Goal: Task Accomplishment & Management: Use online tool/utility

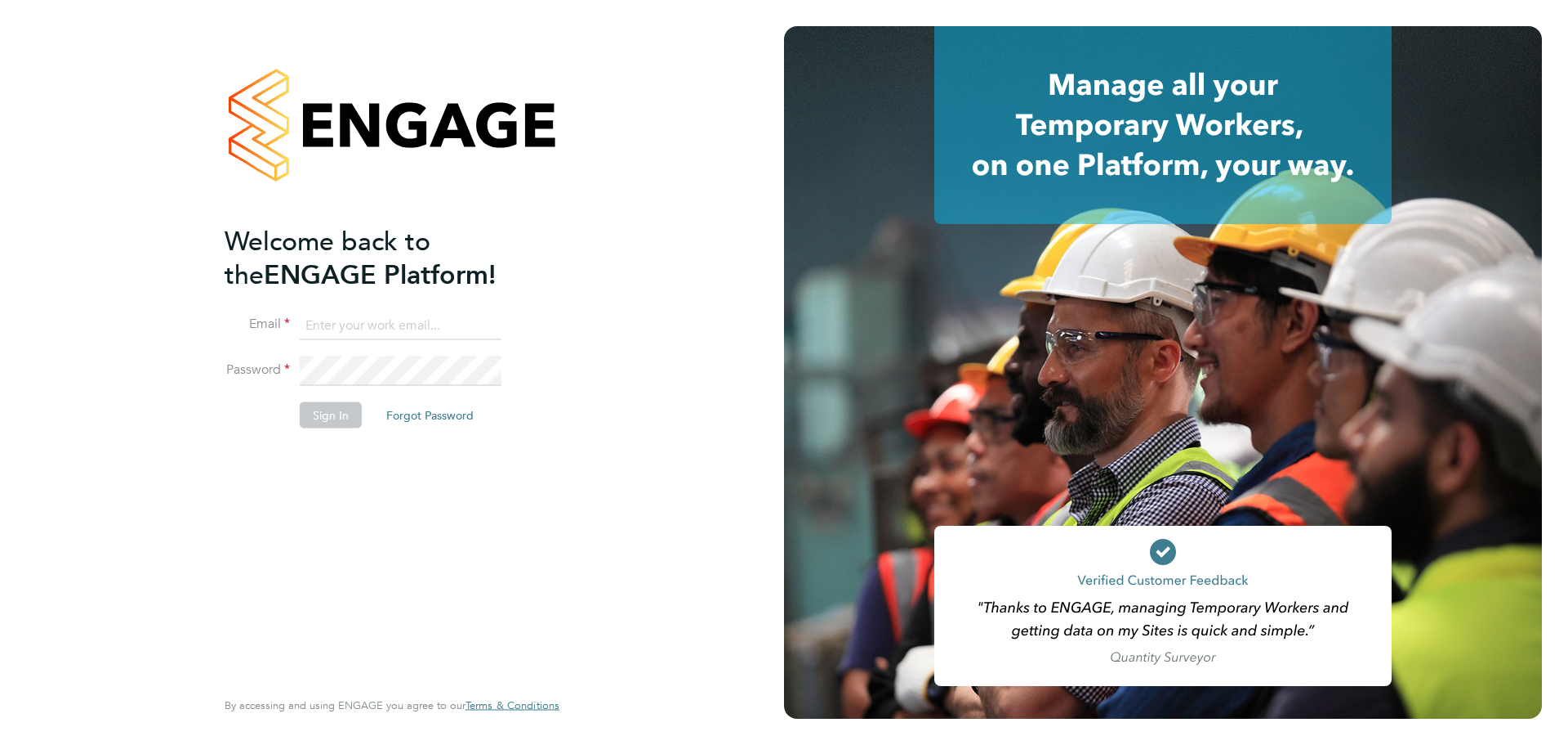
type input "jcroom@skilledcareers.co.uk"
click at [330, 402] on button "Sign In" at bounding box center [330, 414] width 62 height 26
click at [333, 411] on div "Sorry, we are having problems connecting to our services." at bounding box center [392, 372] width 784 height 745
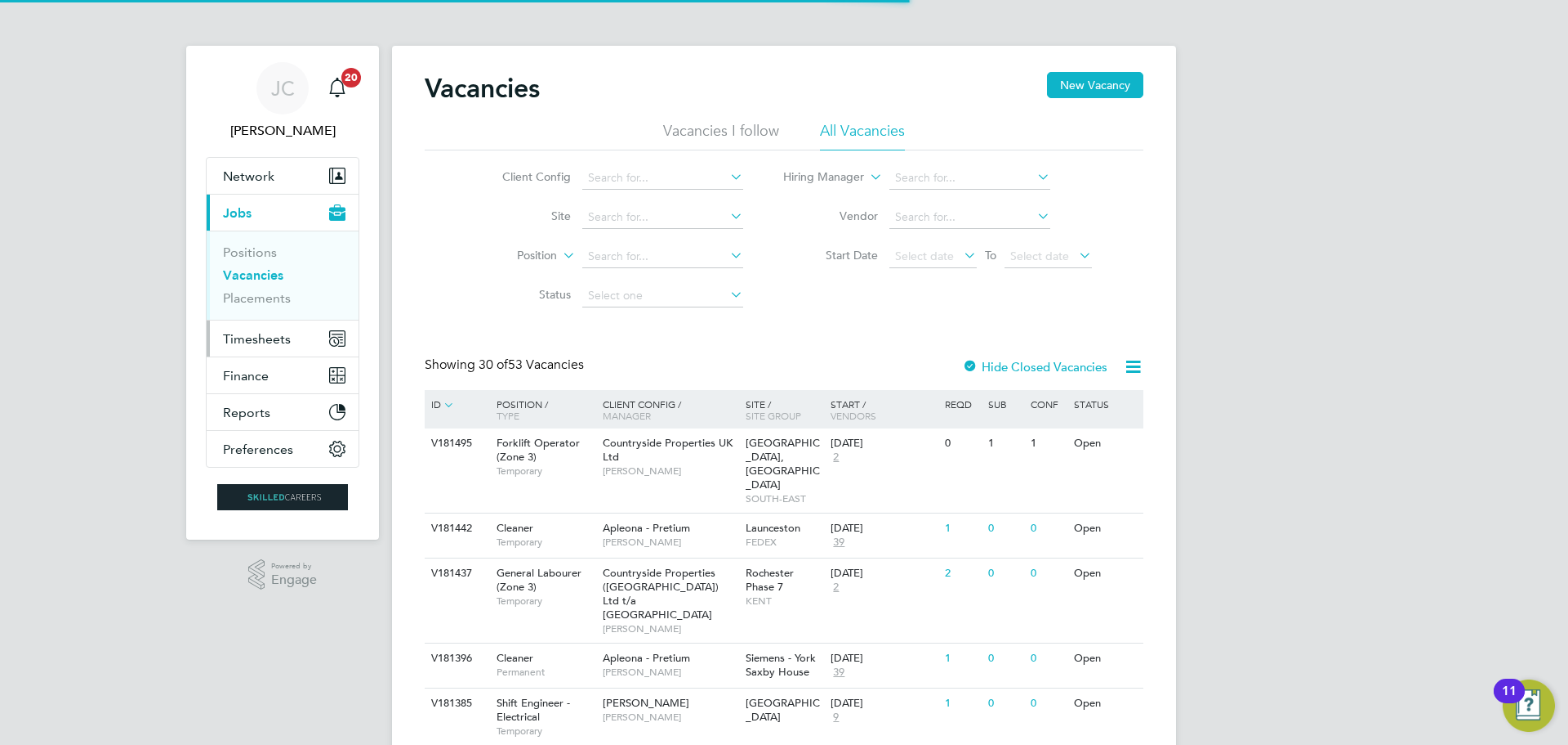
click at [271, 335] on span "Timesheets" at bounding box center [257, 339] width 68 height 16
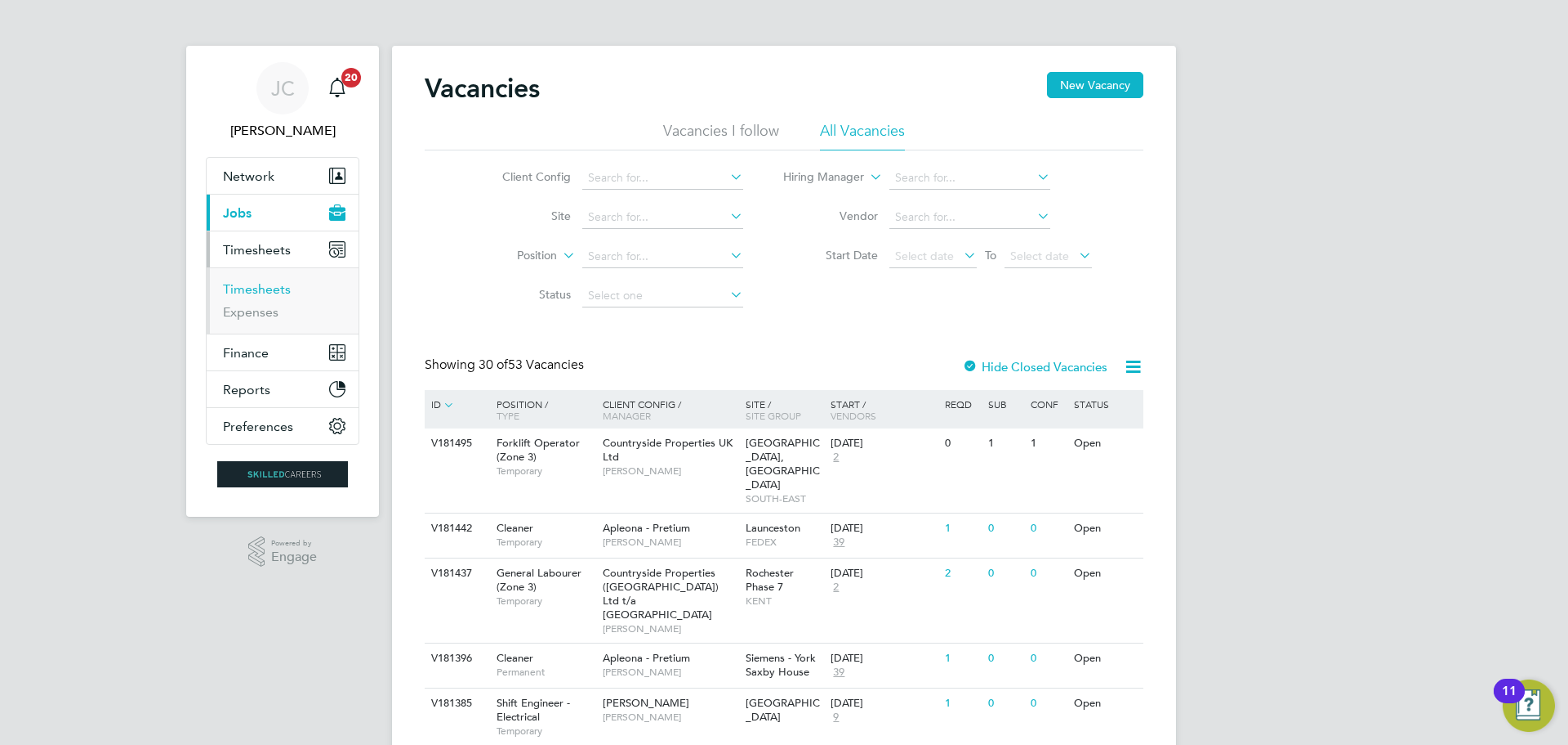
drag, startPoint x: 272, startPoint y: 291, endPoint x: 376, endPoint y: 304, distance: 104.8
click at [272, 291] on link "Timesheets" at bounding box center [257, 290] width 68 height 16
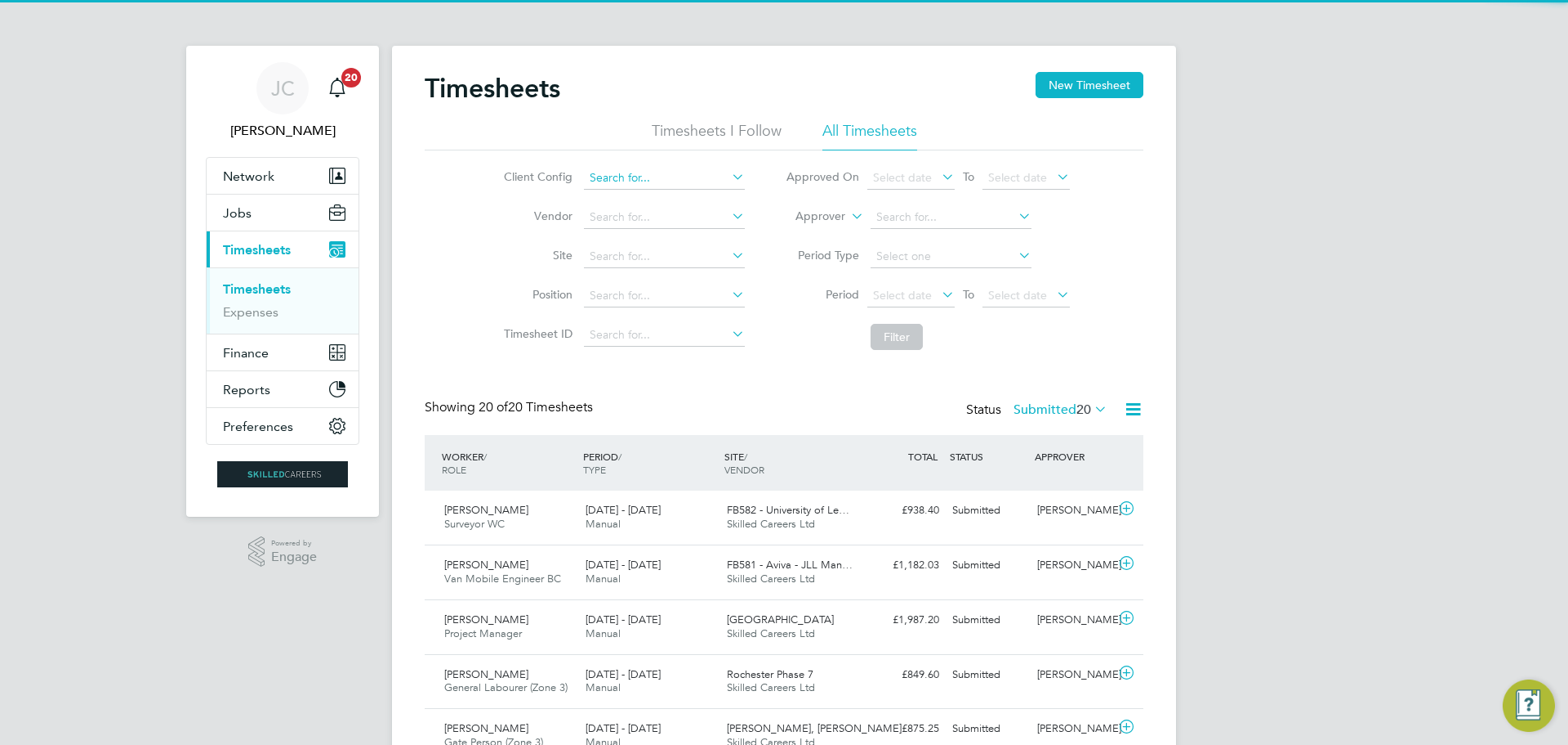
click at [666, 183] on input at bounding box center [664, 178] width 161 height 23
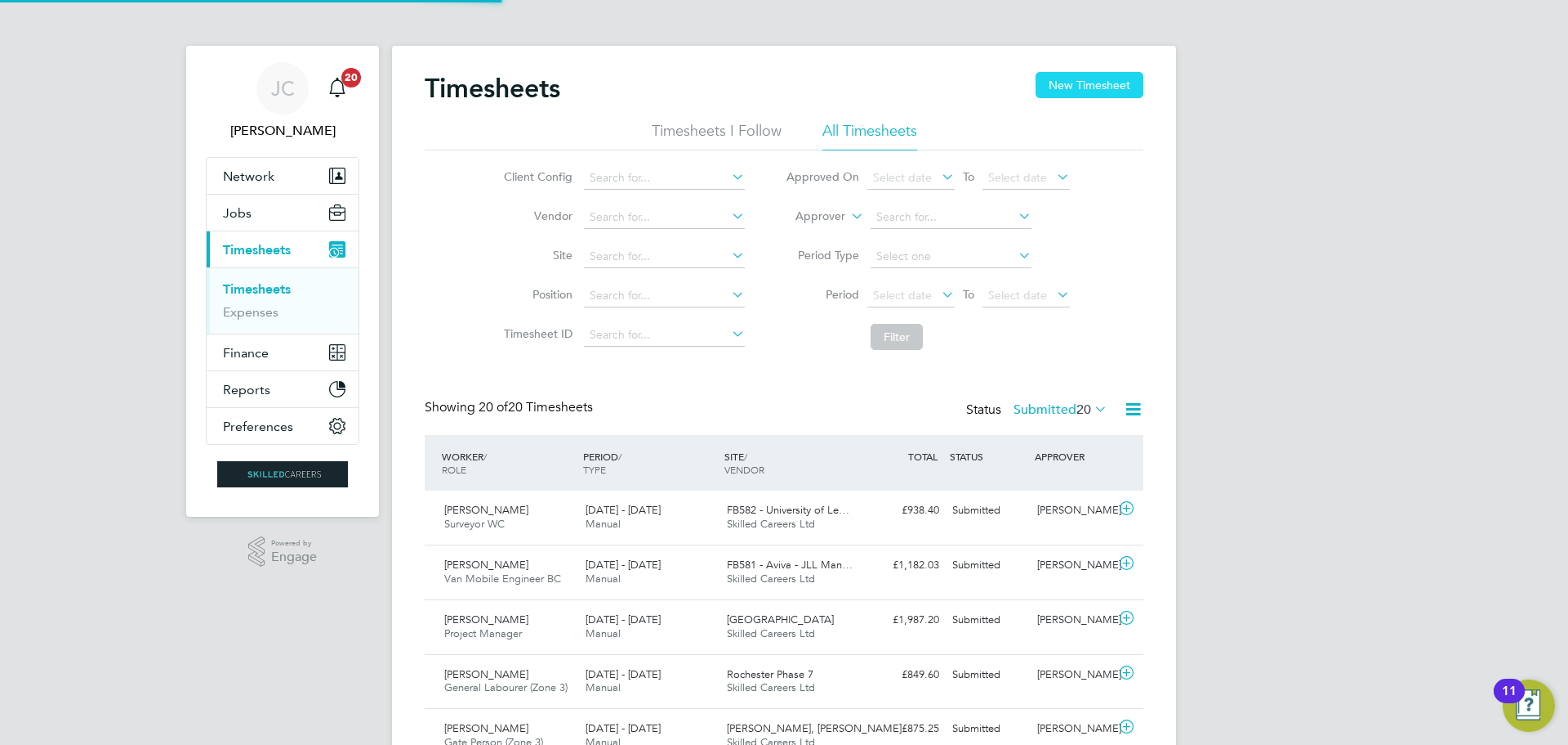
click at [1056, 83] on button "New Timesheet" at bounding box center [1090, 85] width 108 height 26
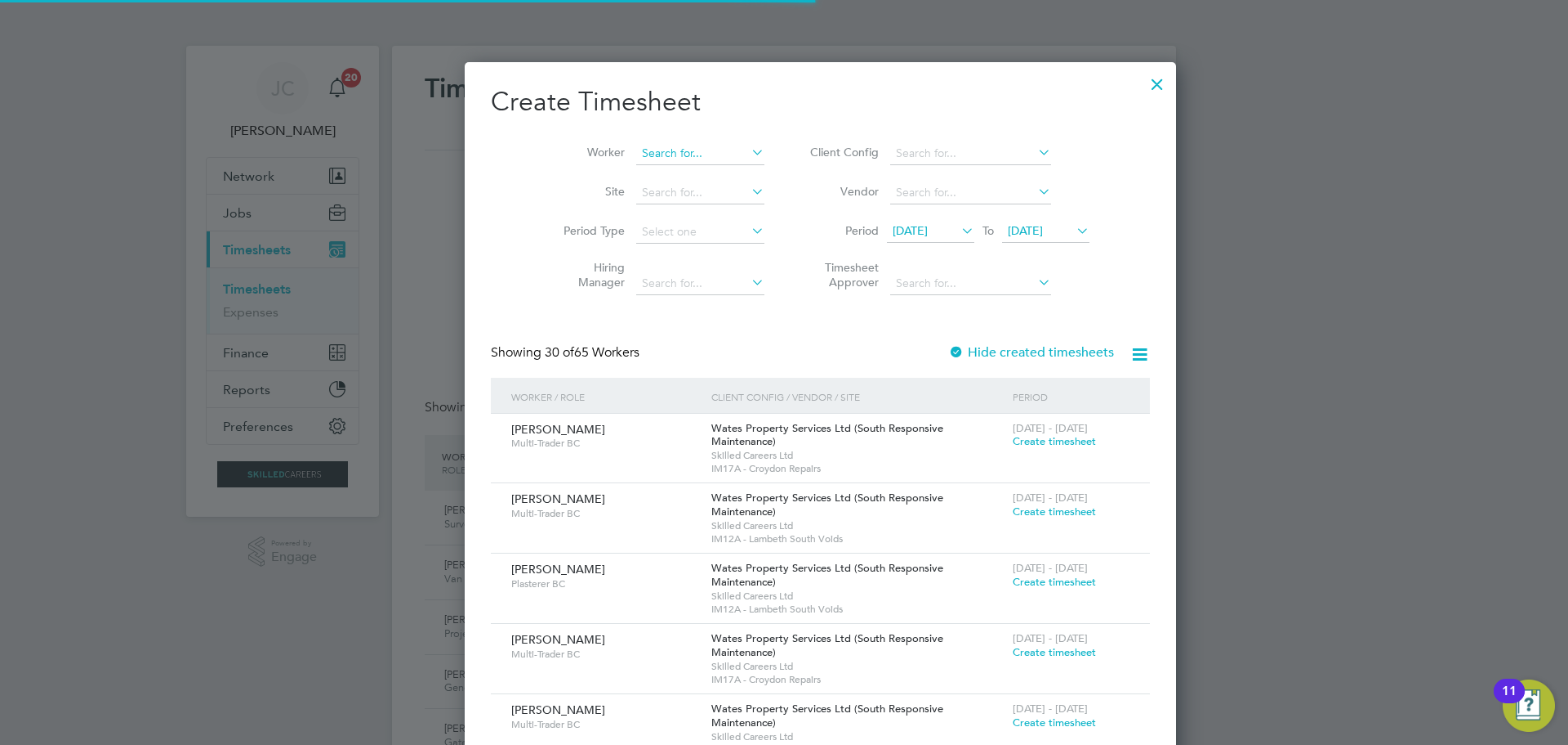
click at [637, 154] on input at bounding box center [701, 153] width 128 height 23
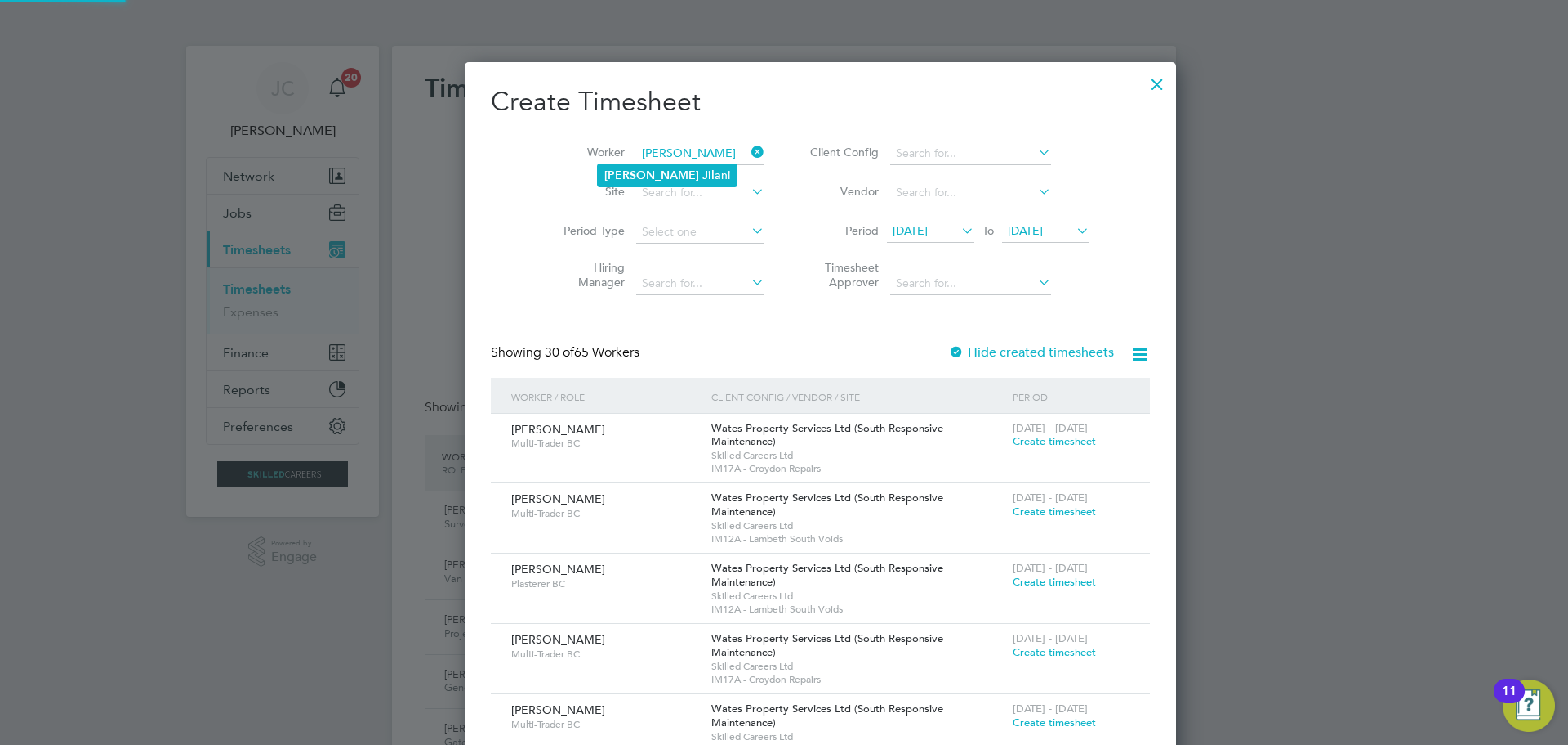
click at [703, 169] on b "Jila" at bounding box center [712, 176] width 19 height 14
type input "[PERSON_NAME]"
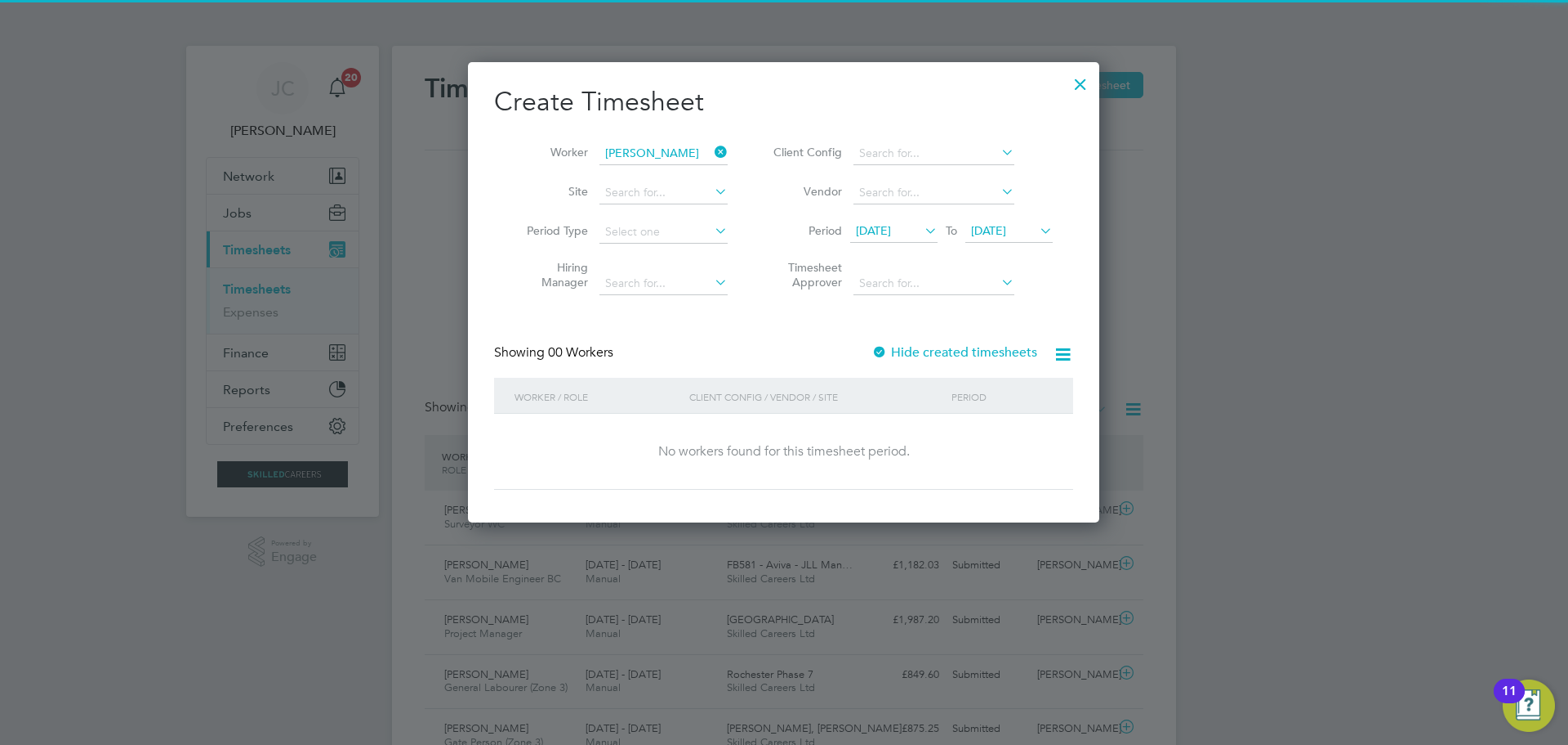
drag, startPoint x: 981, startPoint y: 237, endPoint x: 983, endPoint y: 247, distance: 10.2
click at [981, 236] on span "[DATE]" at bounding box center [988, 230] width 35 height 15
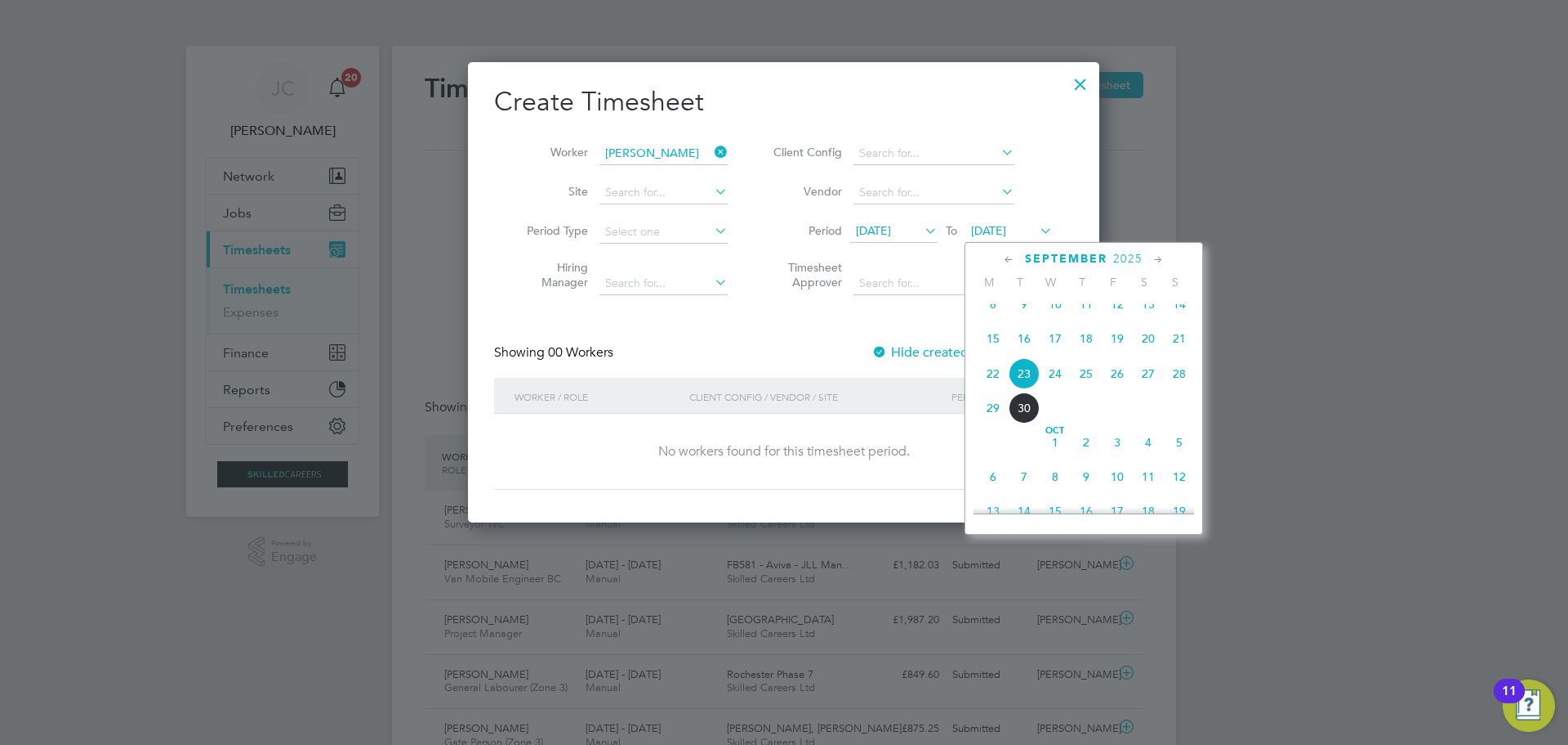
click at [1118, 389] on span "26" at bounding box center [1117, 372] width 31 height 31
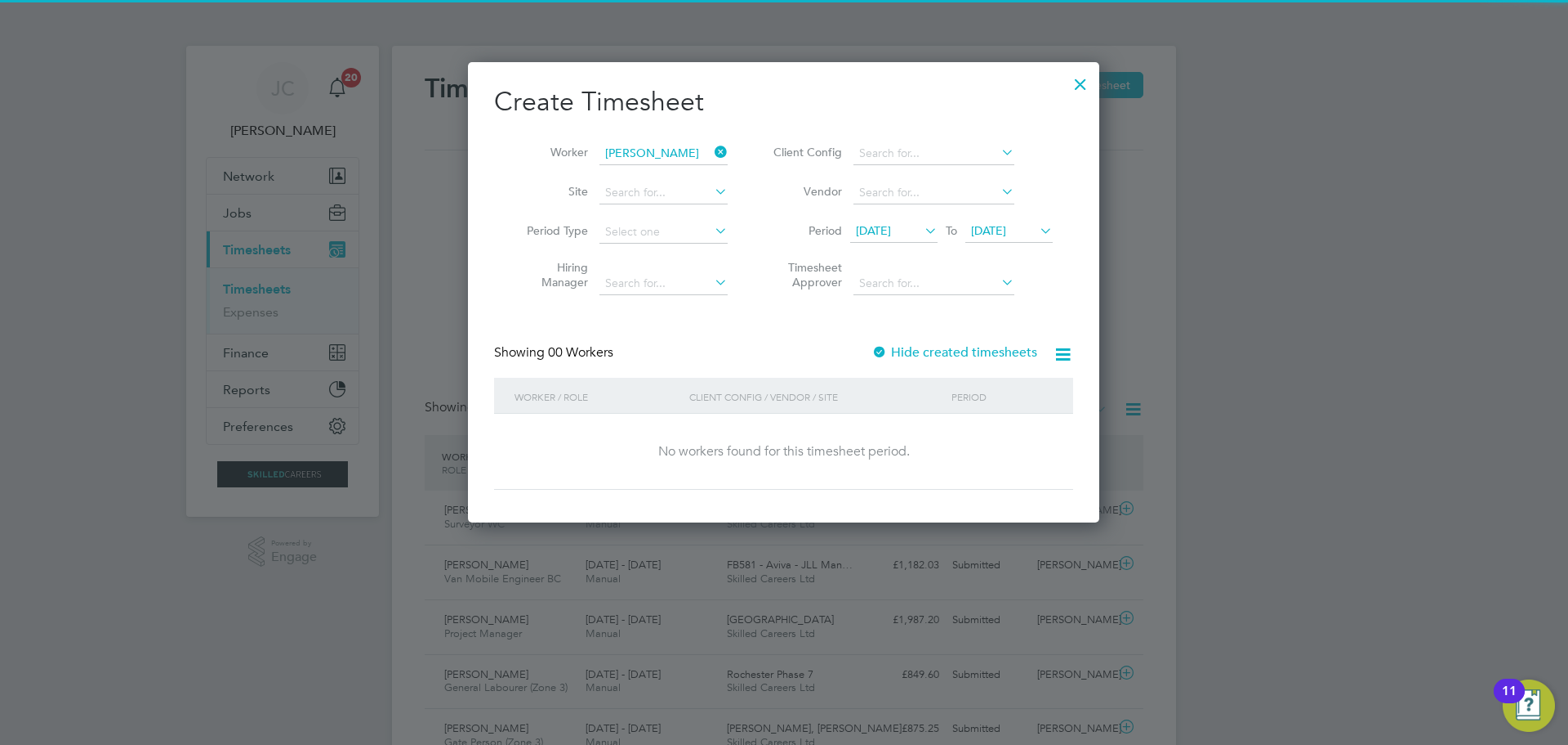
click at [975, 360] on div "Hide created timesheets" at bounding box center [955, 353] width 169 height 17
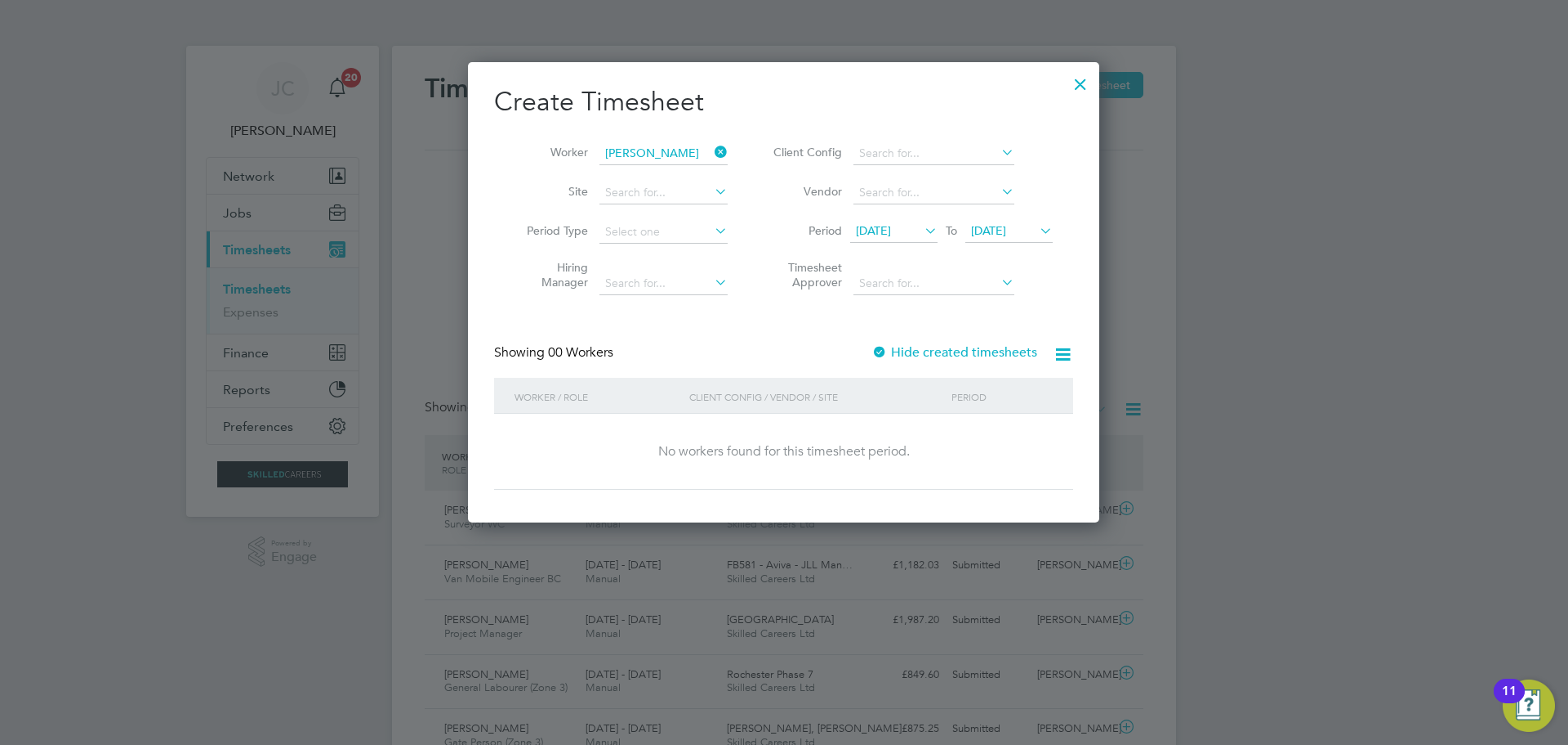
click at [983, 348] on label "Hide created timesheets" at bounding box center [954, 353] width 166 height 16
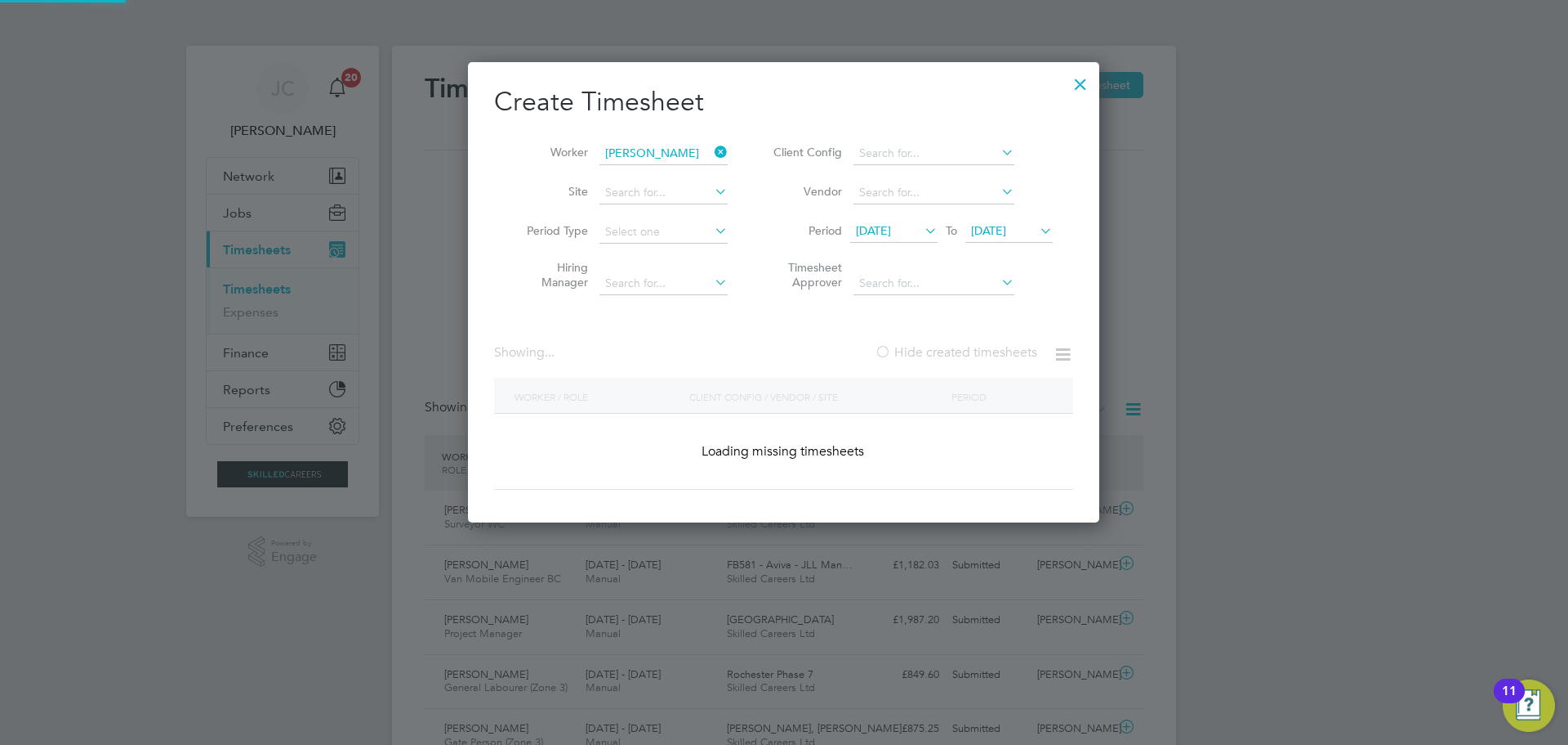
click at [983, 348] on label "Hide created timesheets" at bounding box center [956, 353] width 163 height 16
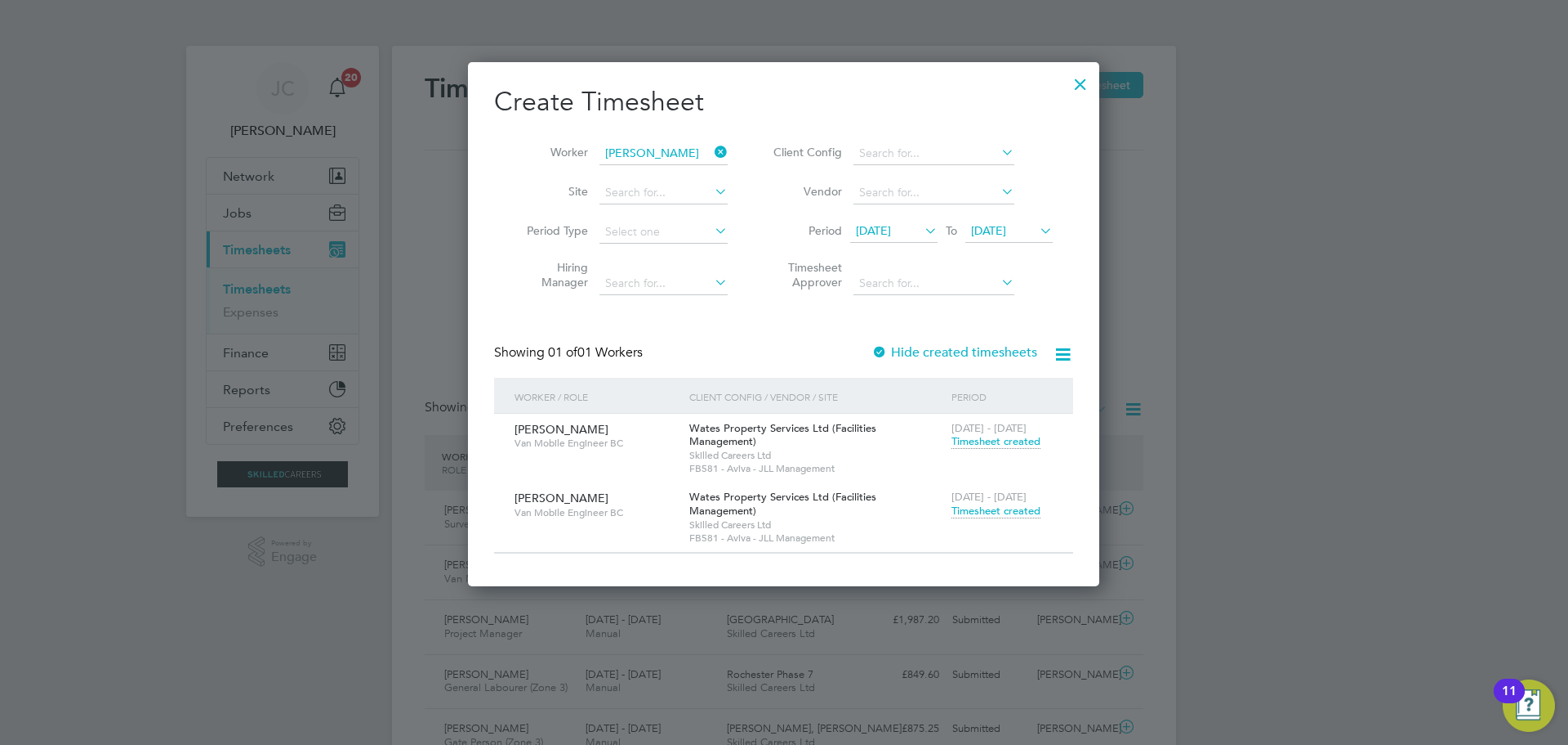
click at [1002, 503] on span "Timesheet created" at bounding box center [995, 510] width 89 height 15
